Goal: Task Accomplishment & Management: Use online tool/utility

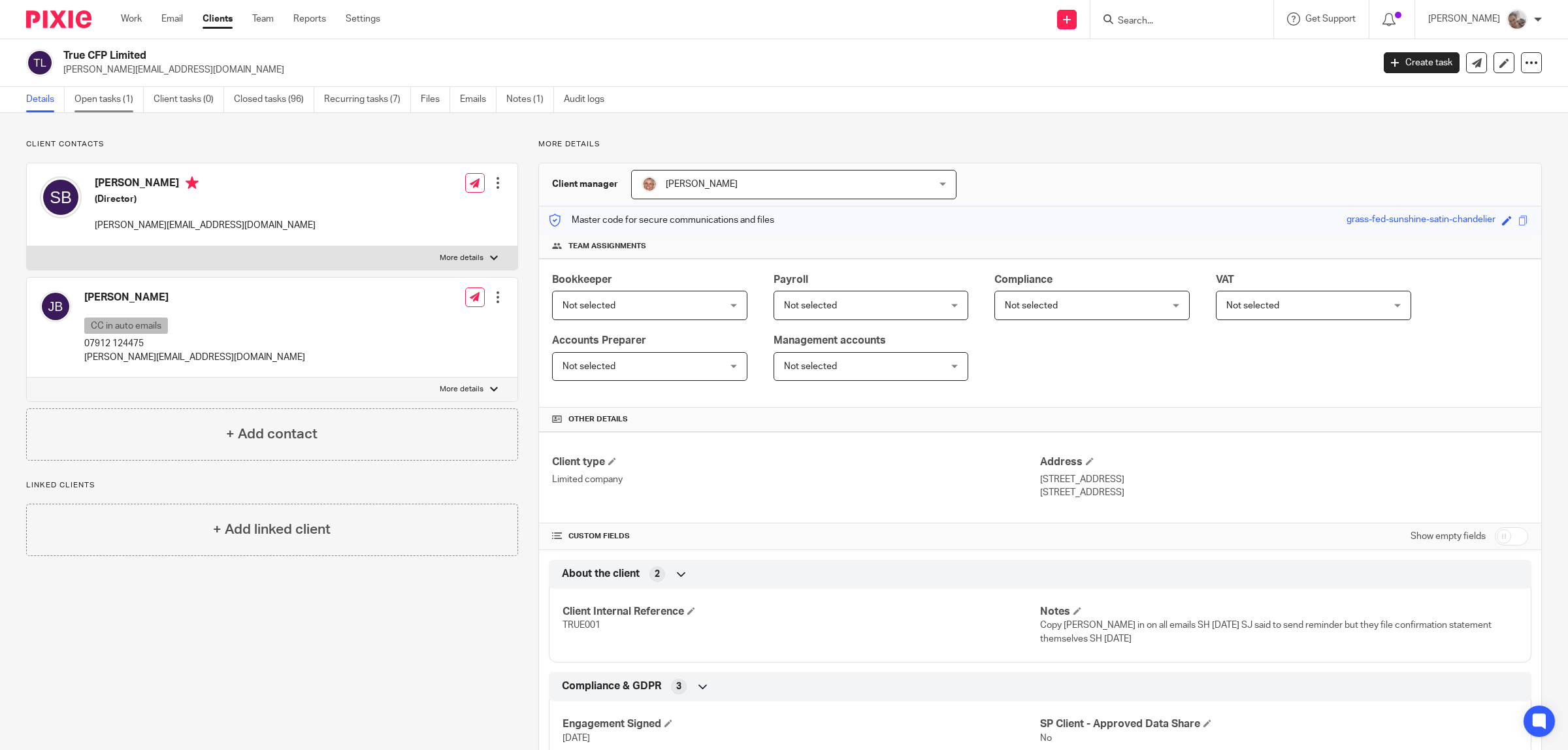
click at [119, 103] on link "Open tasks (1)" at bounding box center [109, 99] width 69 height 25
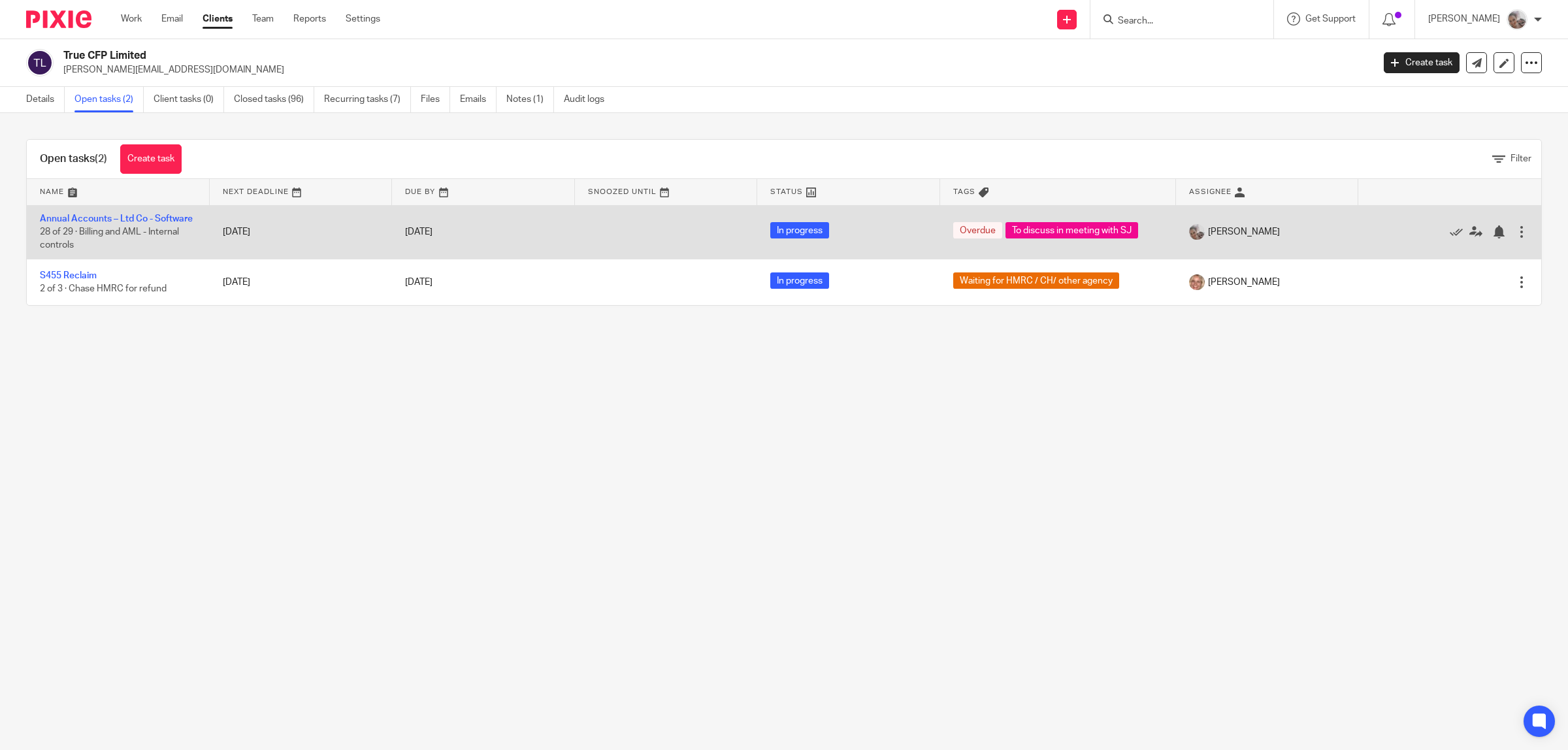
click at [96, 226] on td "Annual Accounts – Ltd Co - Software 28 of 29 · Billing and AML - Internal contr…" at bounding box center [118, 232] width 183 height 54
click at [98, 222] on link "Annual Accounts – Ltd Co - Software" at bounding box center [116, 219] width 153 height 9
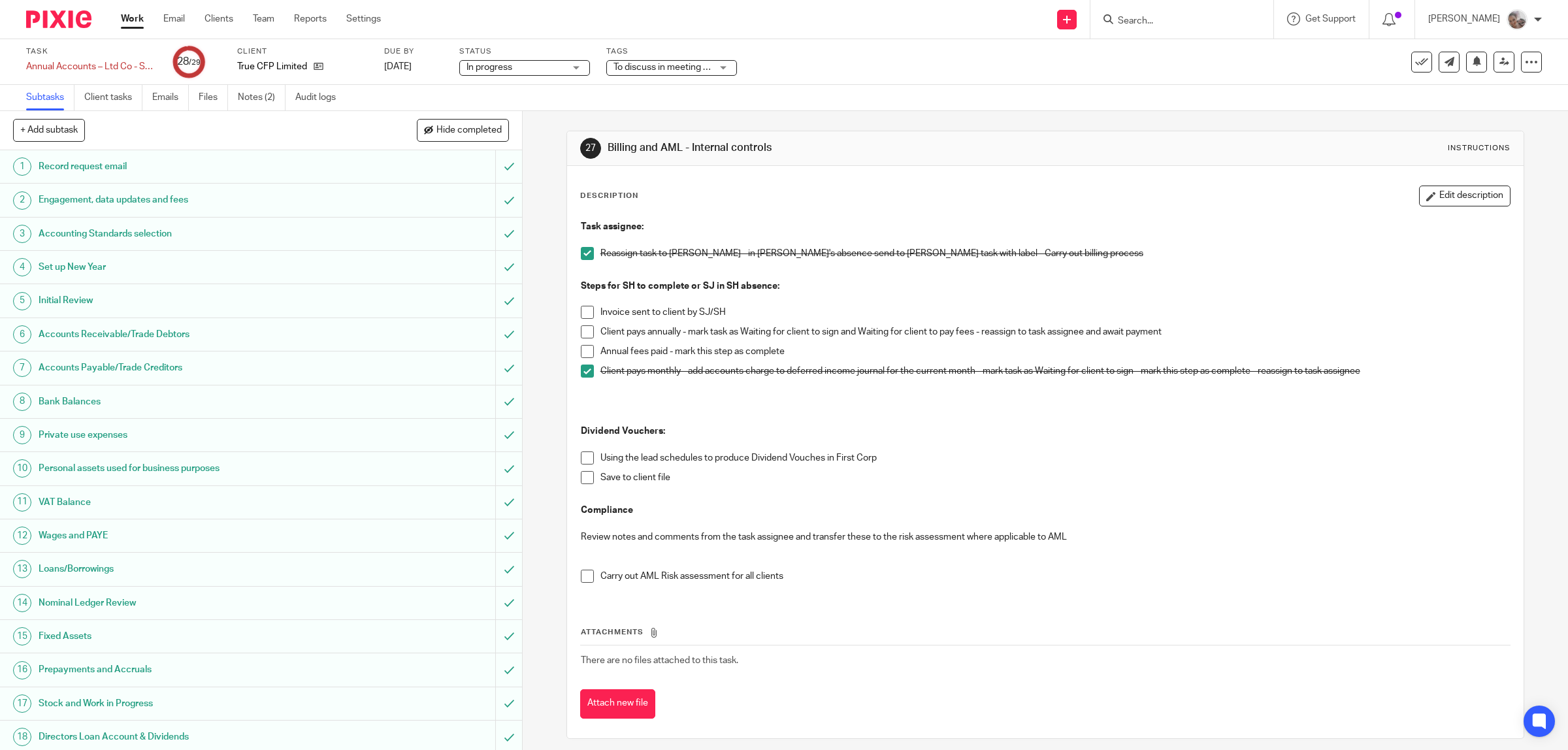
click at [580, 459] on span at bounding box center [587, 457] width 13 height 13
click at [583, 474] on span at bounding box center [587, 477] width 13 height 13
click at [589, 576] on li "Carry out AML Risk assessment for all clients" at bounding box center [1045, 580] width 930 height 20
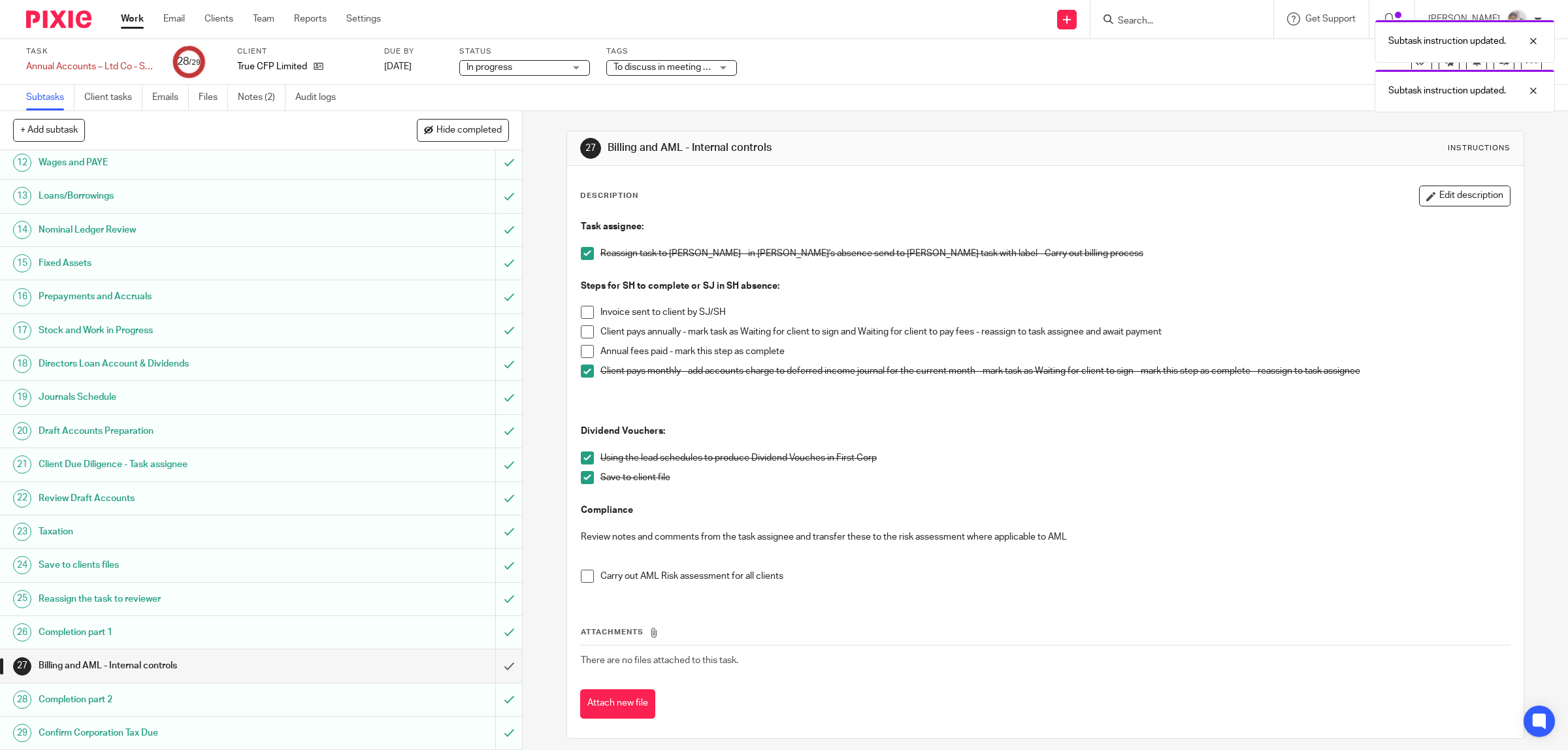
click at [580, 582] on span at bounding box center [587, 576] width 13 height 13
click at [497, 668] on input "submit" at bounding box center [261, 666] width 522 height 33
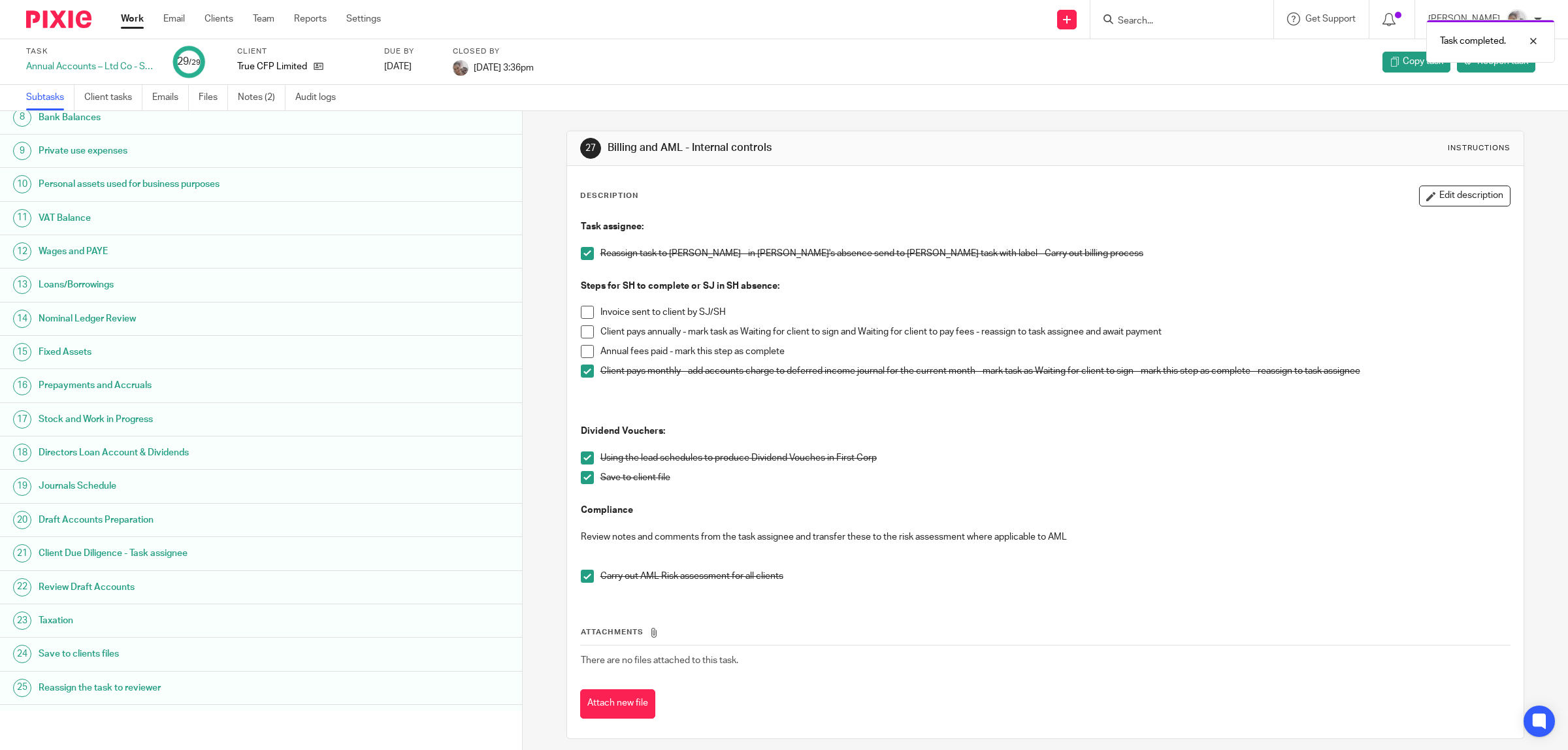
scroll to position [378, 0]
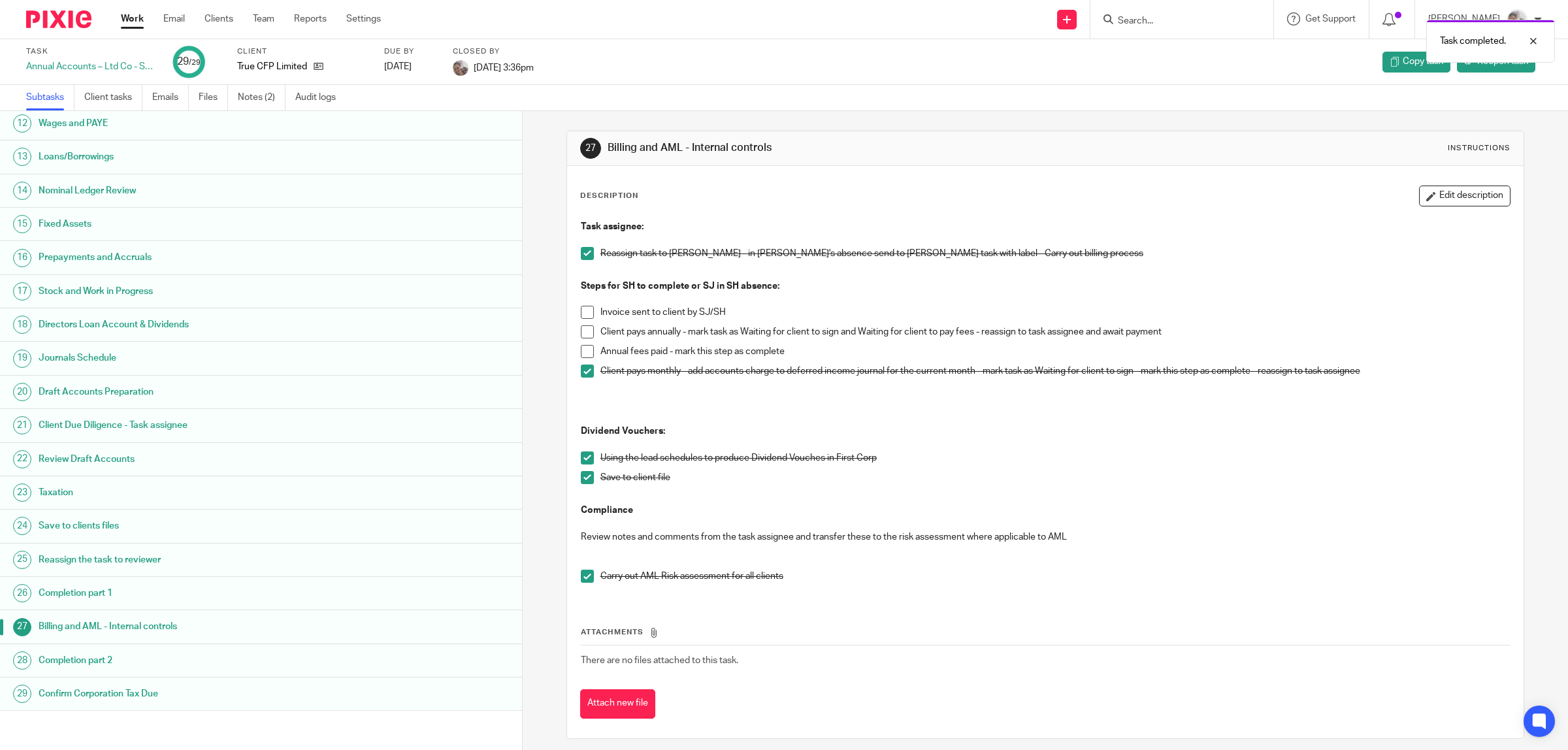
click at [135, 15] on link "Work" at bounding box center [132, 19] width 23 height 13
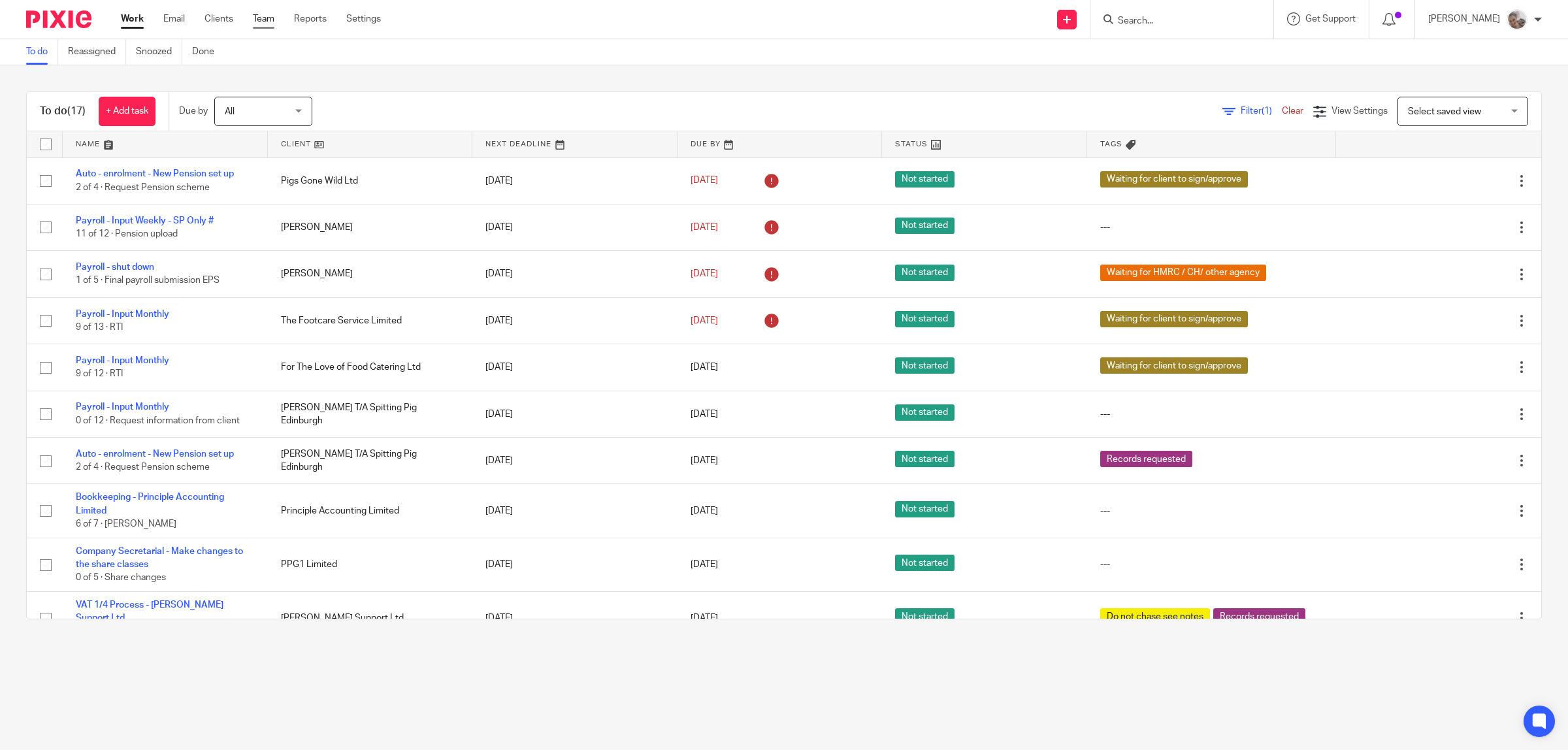
click at [265, 21] on link "Team" at bounding box center [263, 19] width 22 height 13
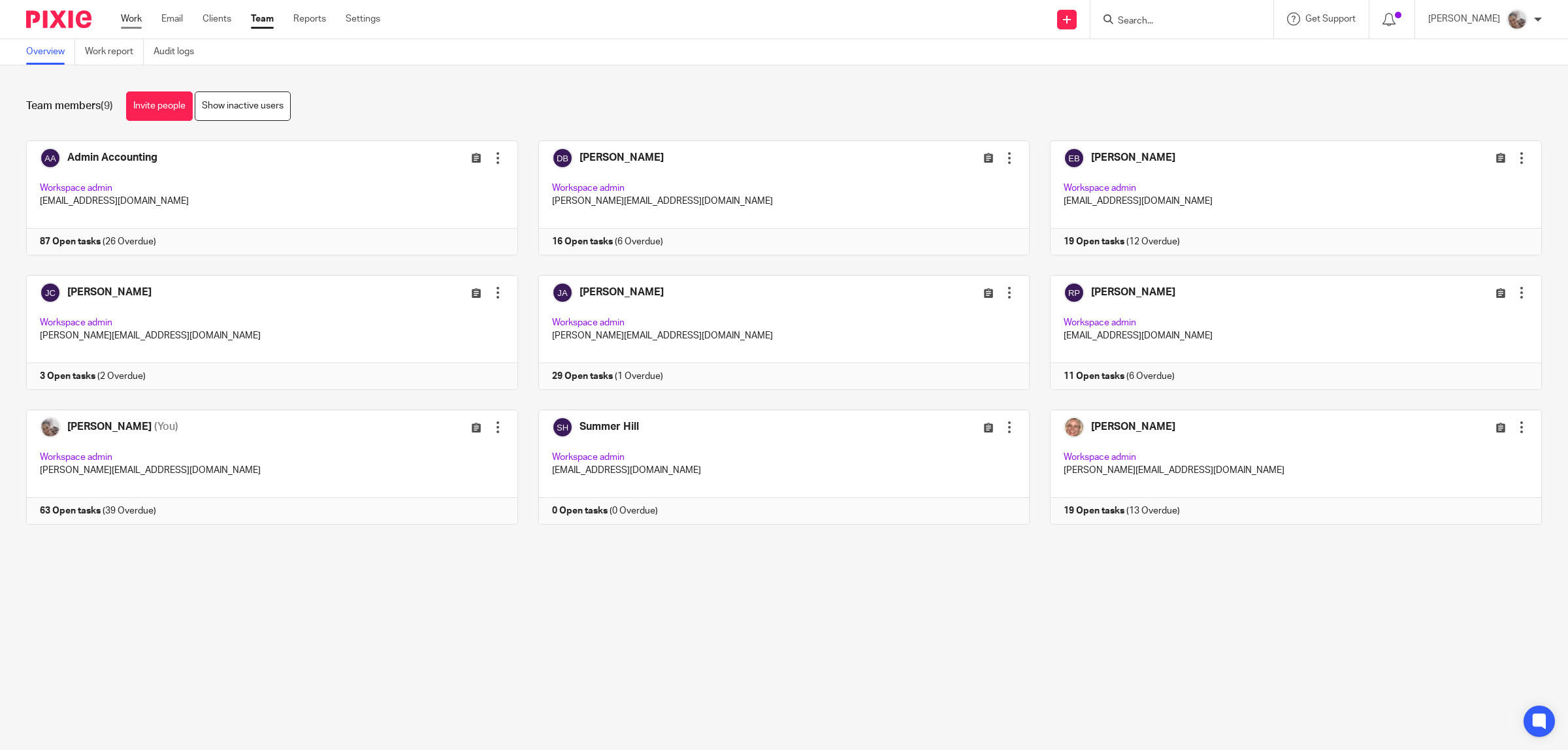
click at [131, 18] on link "Work" at bounding box center [131, 19] width 21 height 13
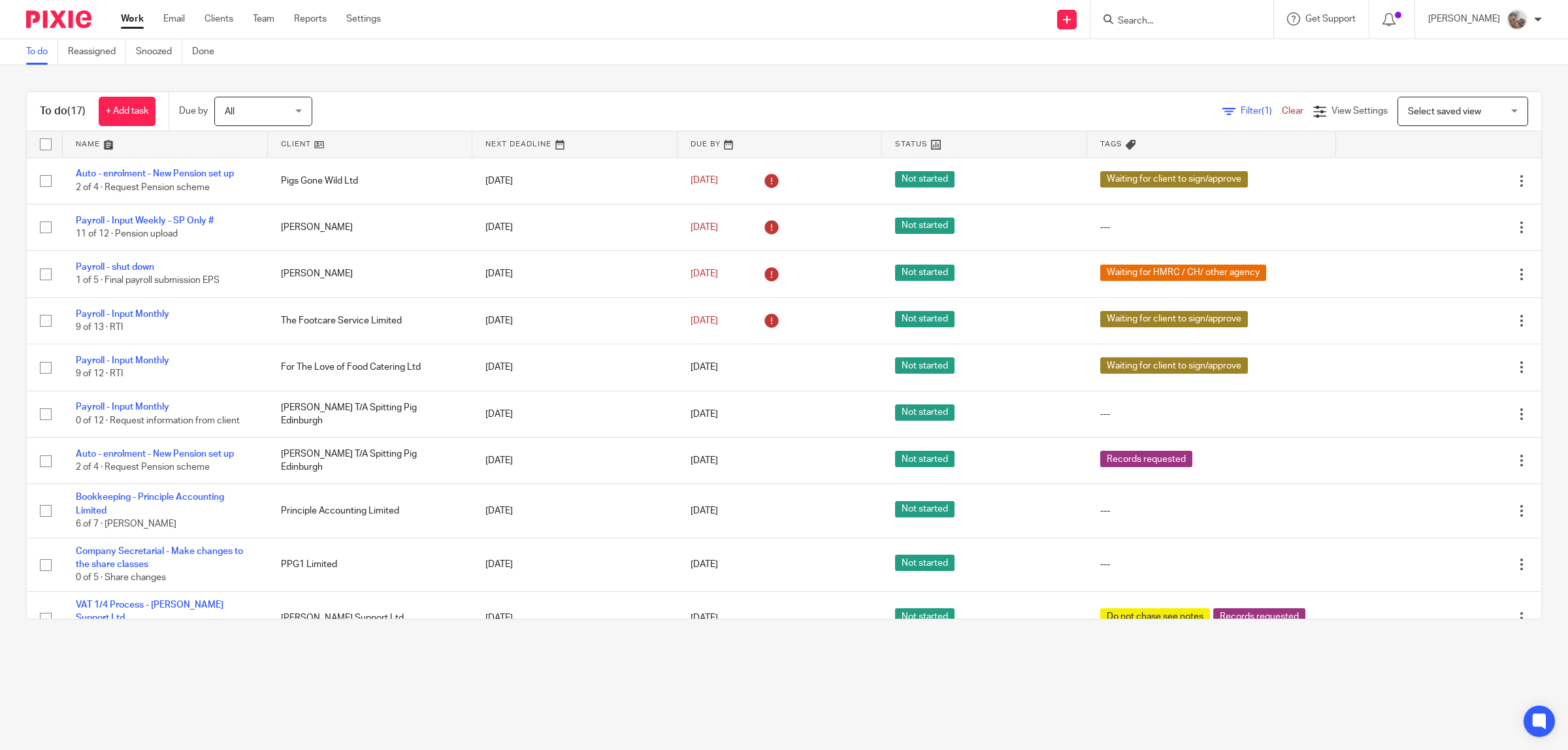
click at [1196, 15] on input "Search" at bounding box center [1175, 21] width 117 height 12
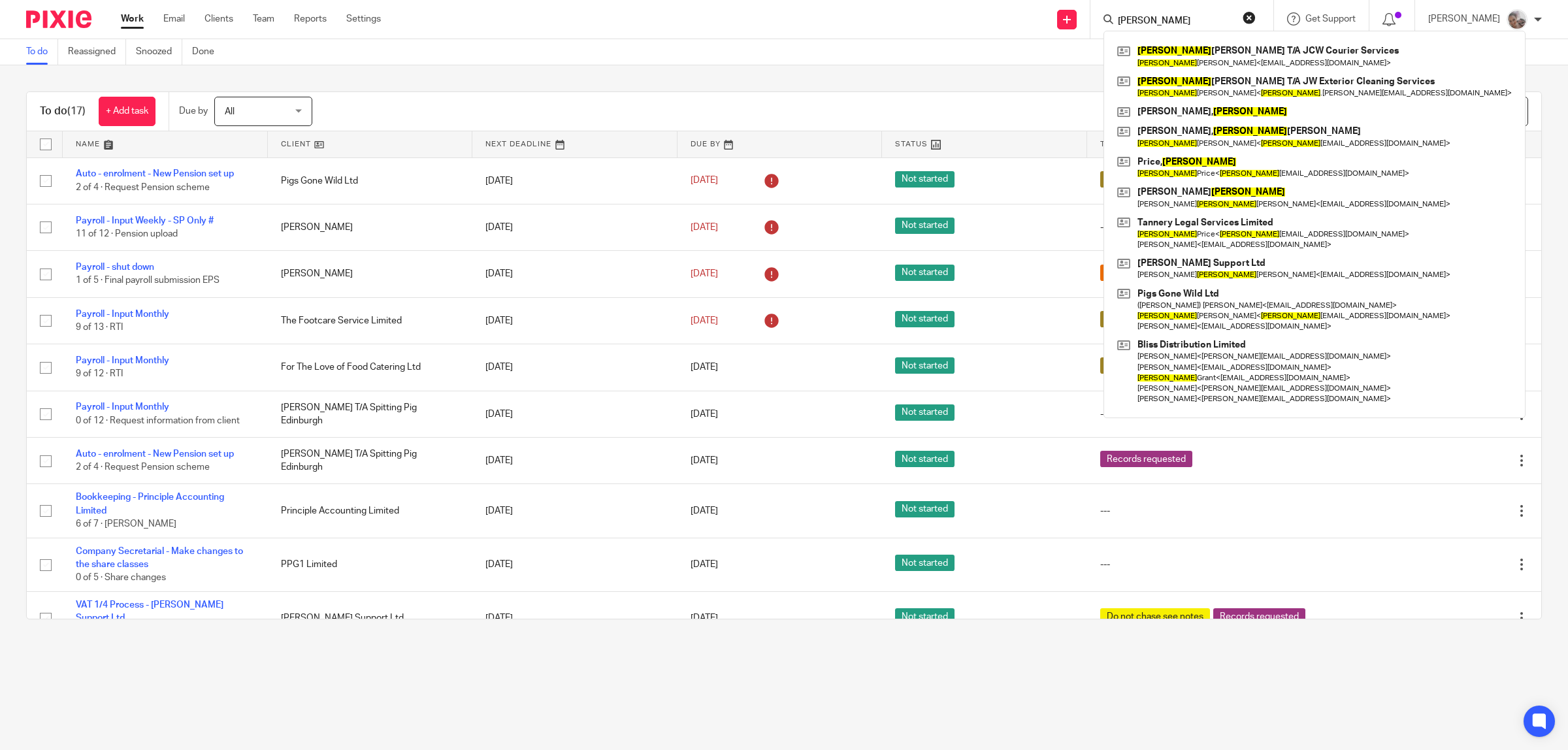
type input "JAMES"
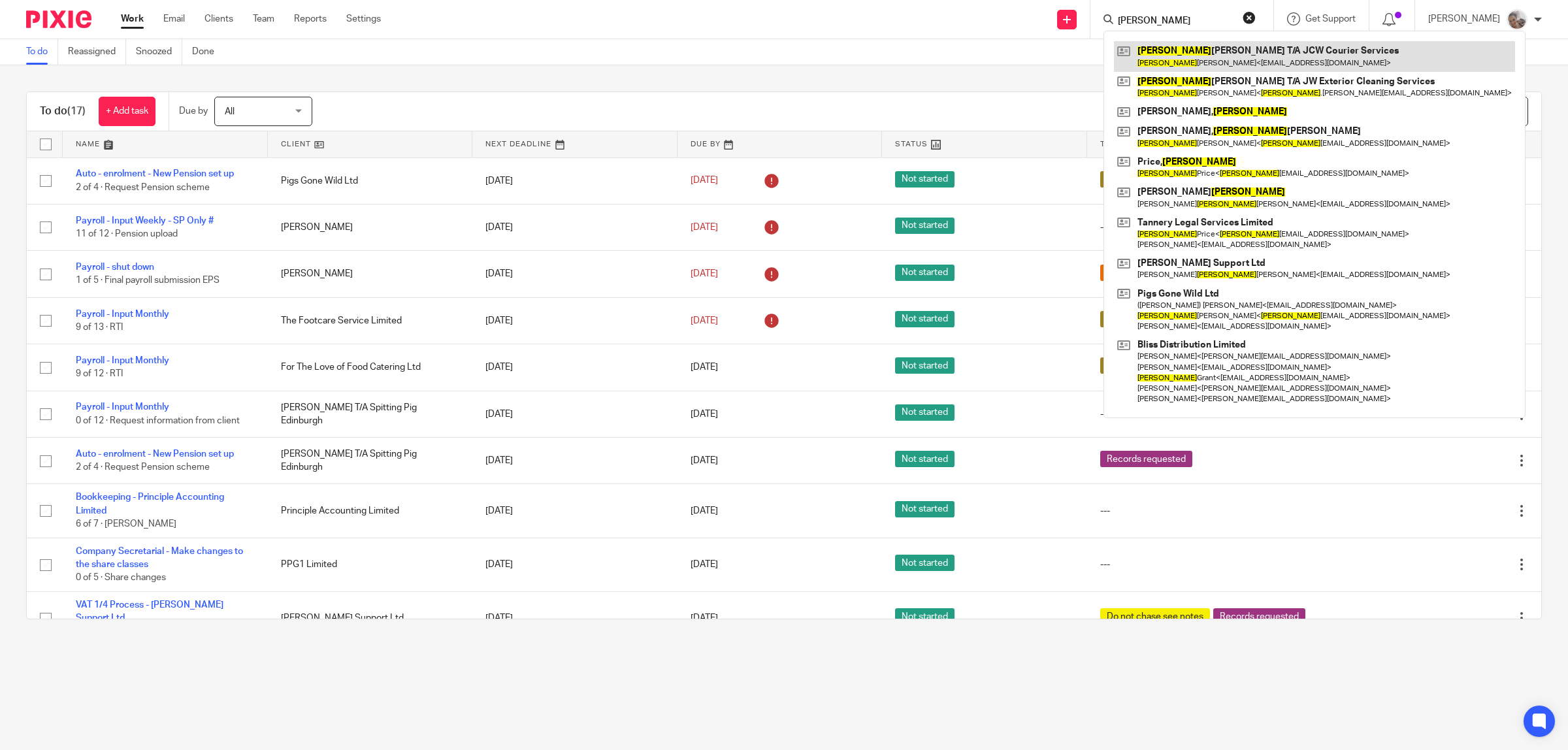
click at [1219, 50] on link at bounding box center [1314, 56] width 401 height 30
click at [1220, 51] on link at bounding box center [1314, 56] width 401 height 30
